Goal: Task Accomplishment & Management: Manage account settings

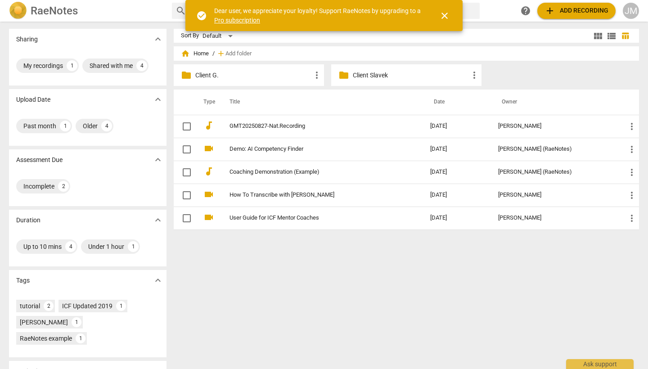
click at [220, 74] on p "Client G." at bounding box center [253, 75] width 116 height 9
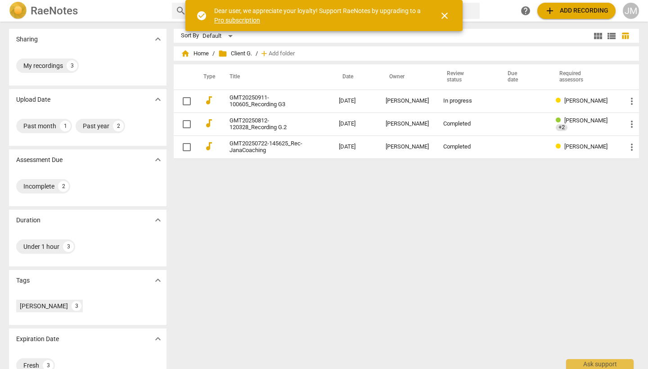
click at [446, 15] on span "close" at bounding box center [444, 15] width 11 height 11
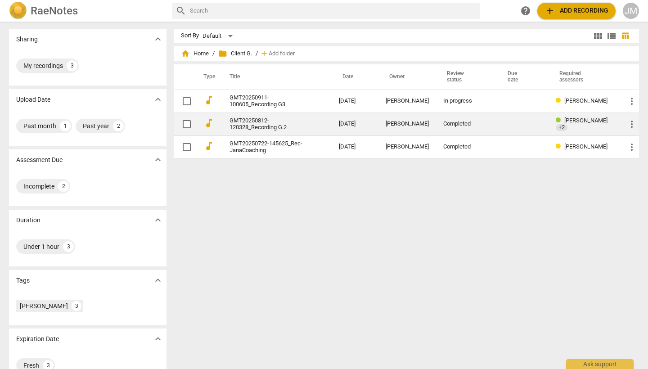
click at [290, 124] on link "GMT20250812-120328_Recording G.2" at bounding box center [267, 123] width 77 height 13
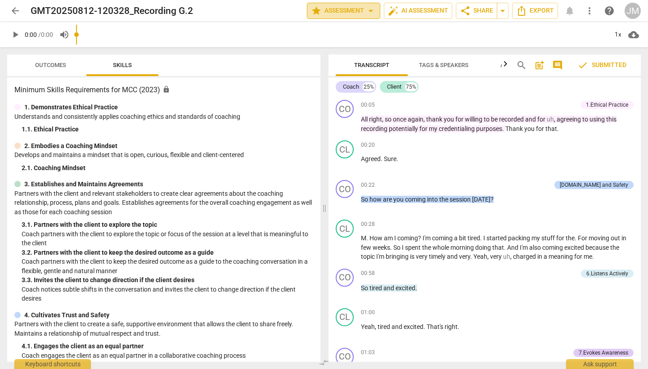
click at [369, 11] on span "arrow_drop_down" at bounding box center [370, 10] width 11 height 11
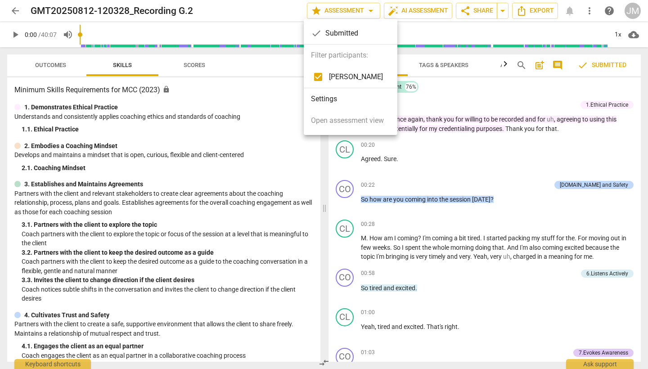
click at [334, 98] on li "Settings" at bounding box center [351, 99] width 94 height 22
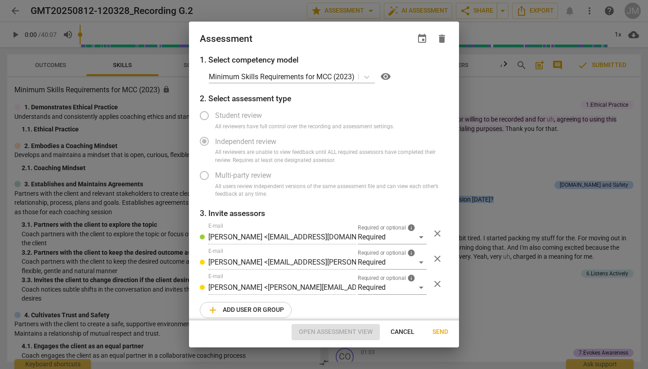
click at [259, 310] on span "add Add user or group" at bounding box center [245, 310] width 76 height 11
radio input "false"
type input "[PERSON_NAME]"
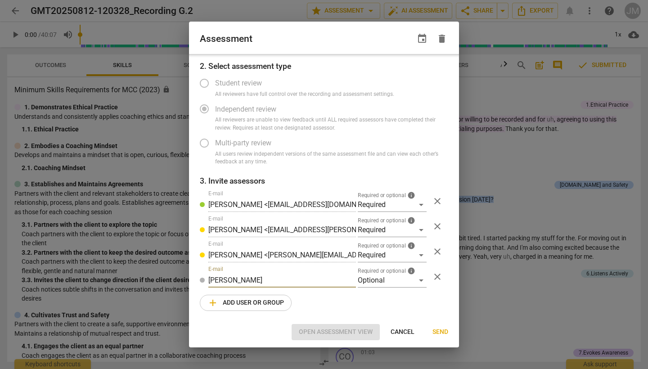
scroll to position [32, 0]
radio input "false"
